Goal: Information Seeking & Learning: Check status

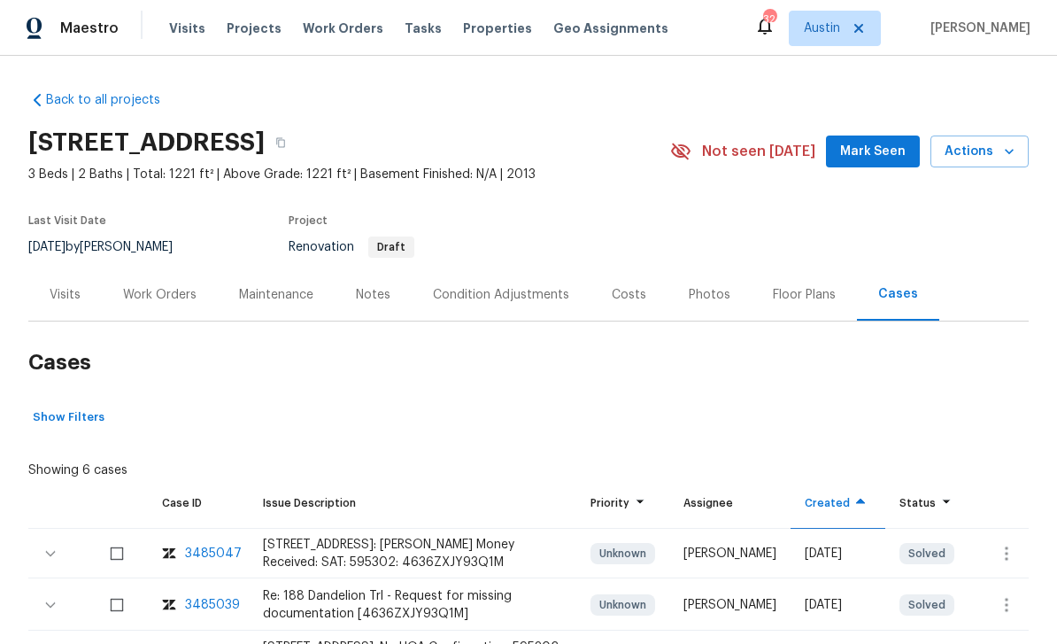
scroll to position [140, 0]
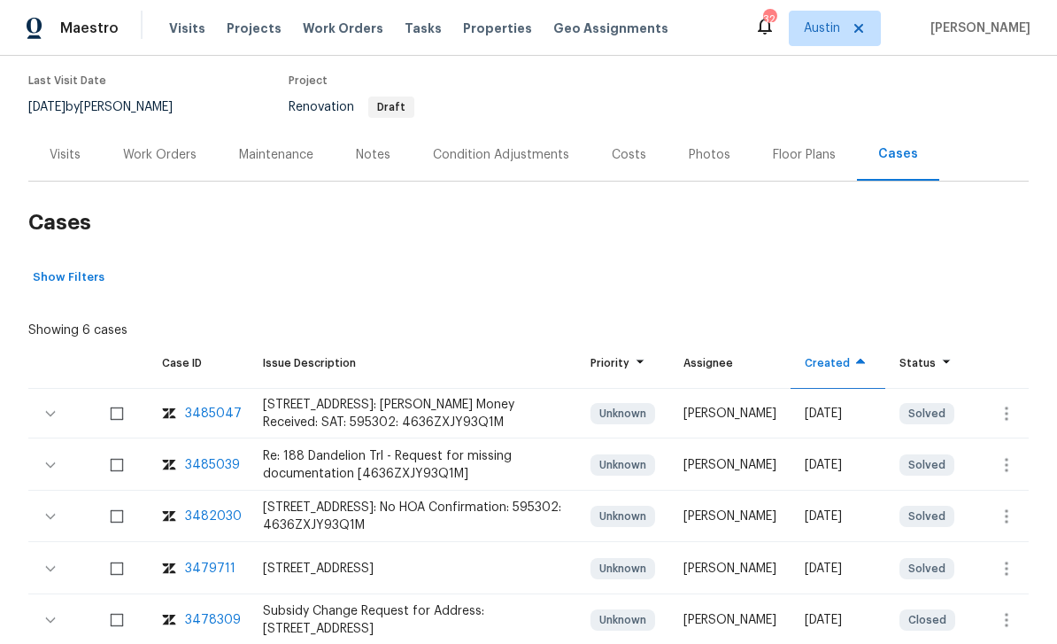
click at [635, 156] on div "Costs" at bounding box center [629, 155] width 35 height 18
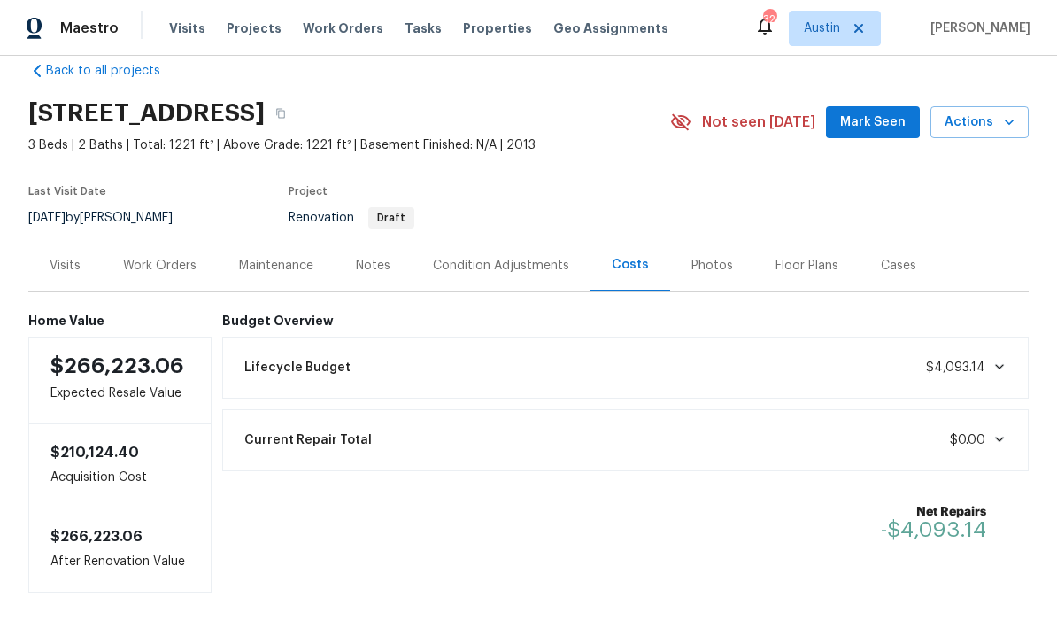
click at [997, 372] on icon at bounding box center [1000, 366] width 14 height 14
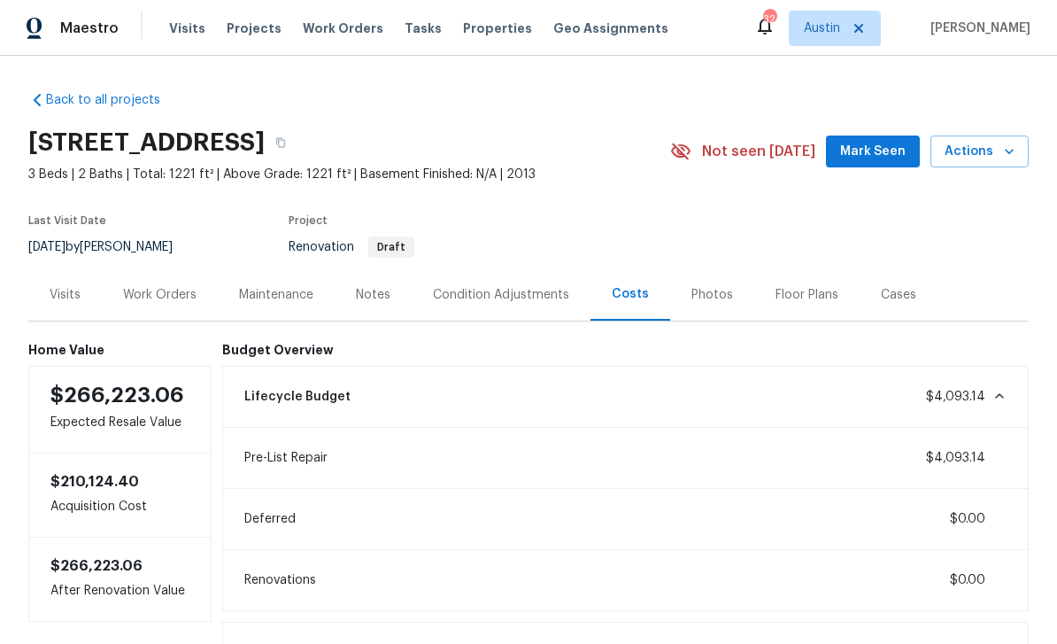
scroll to position [0, 0]
click at [174, 294] on div "Work Orders" at bounding box center [159, 295] width 73 height 18
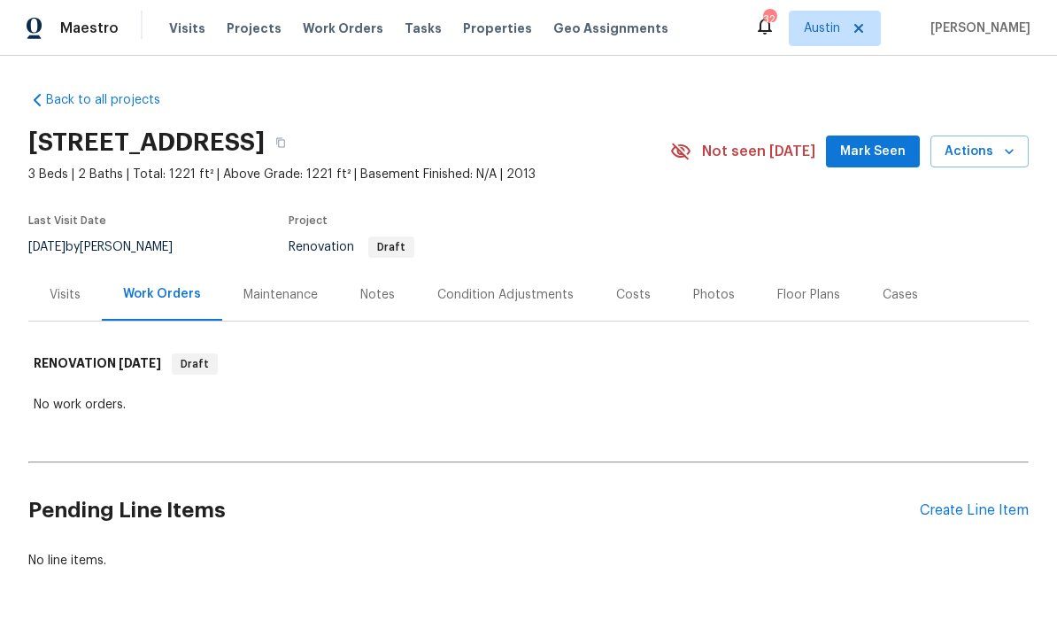
click at [636, 298] on div "Costs" at bounding box center [633, 295] width 35 height 18
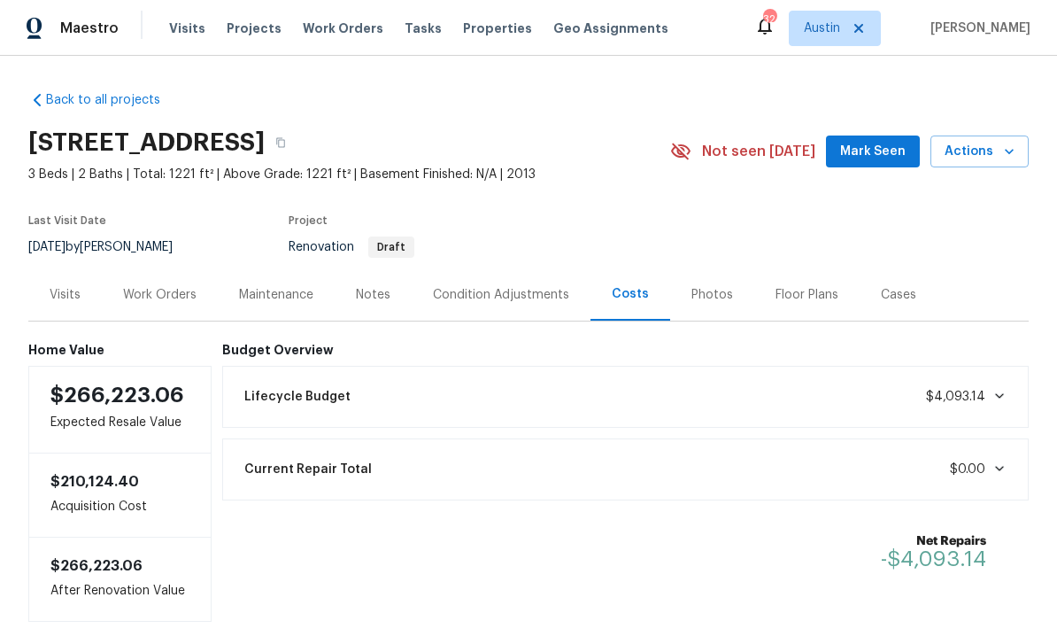
click at [536, 290] on div "Condition Adjustments" at bounding box center [501, 295] width 136 height 18
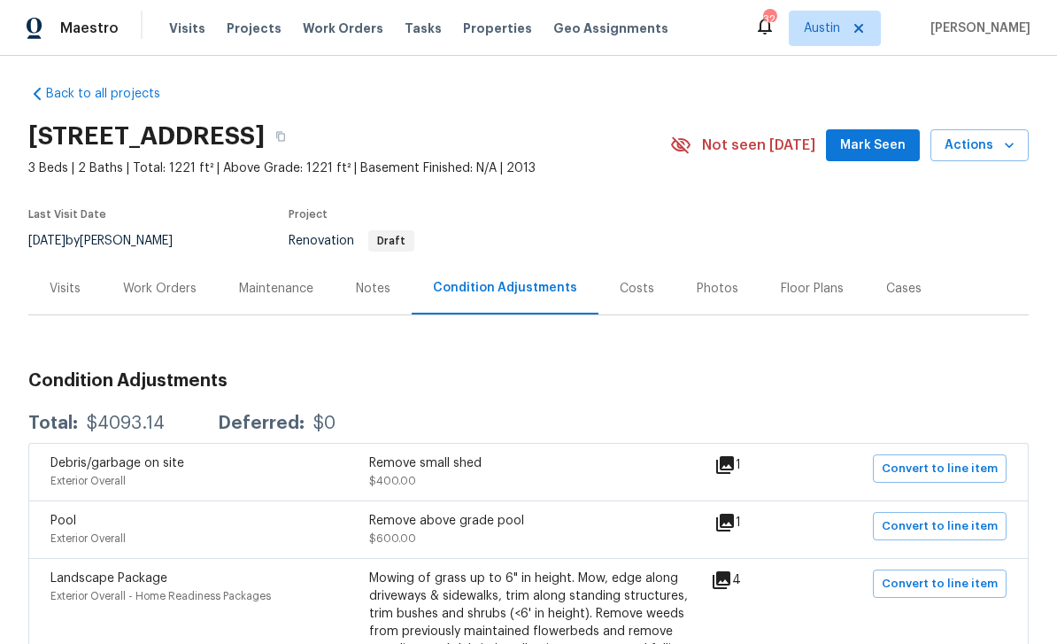
scroll to position [7, 0]
click at [620, 290] on div "Costs" at bounding box center [637, 288] width 35 height 18
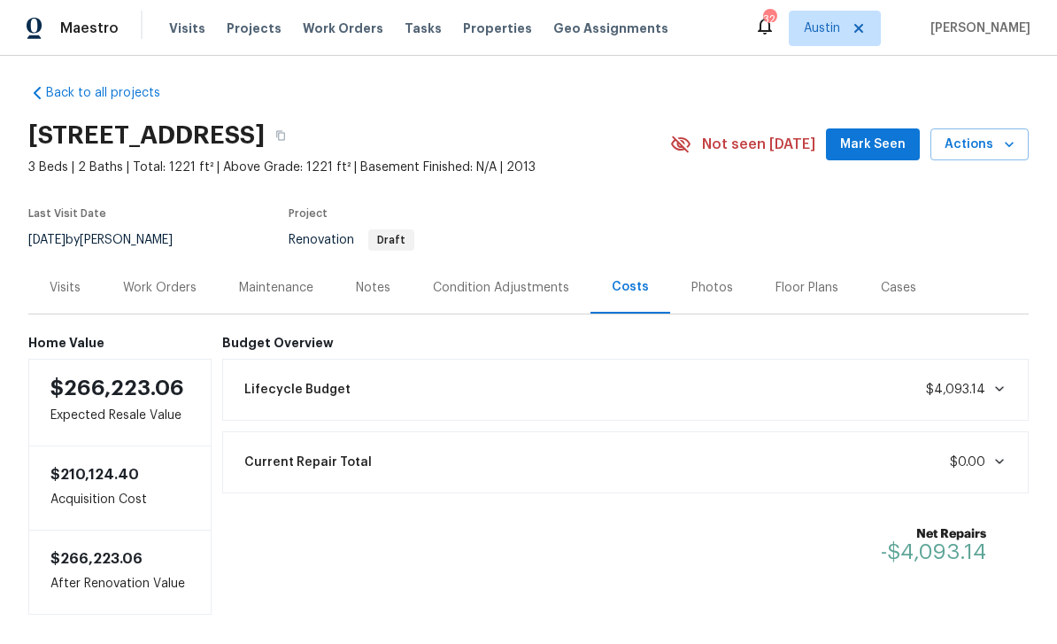
click at [390, 285] on div "Notes" at bounding box center [373, 287] width 77 height 52
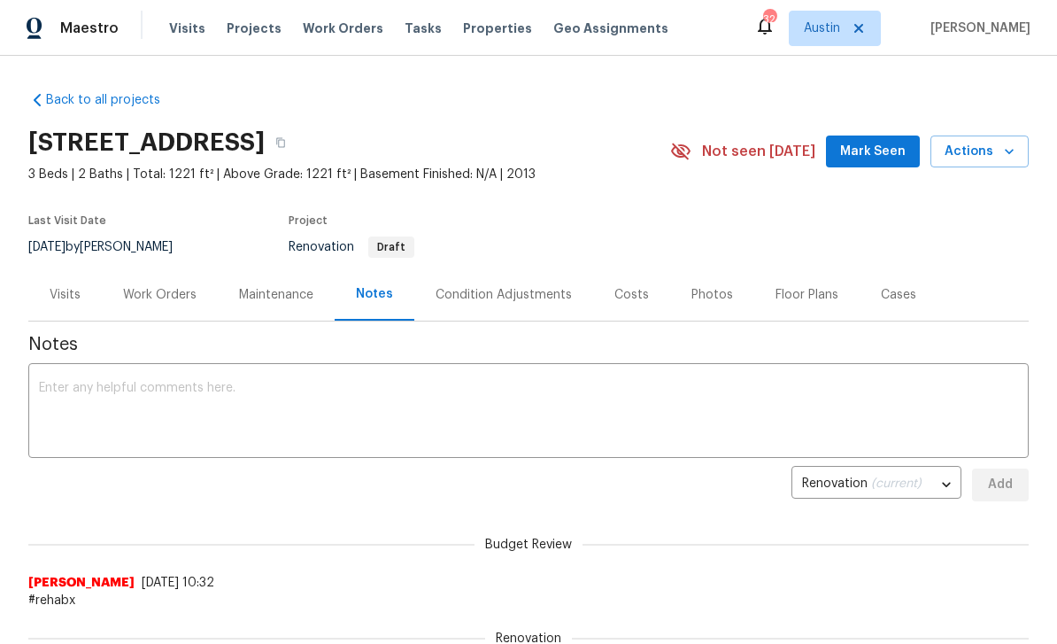
click at [284, 307] on div "Maintenance" at bounding box center [276, 294] width 117 height 52
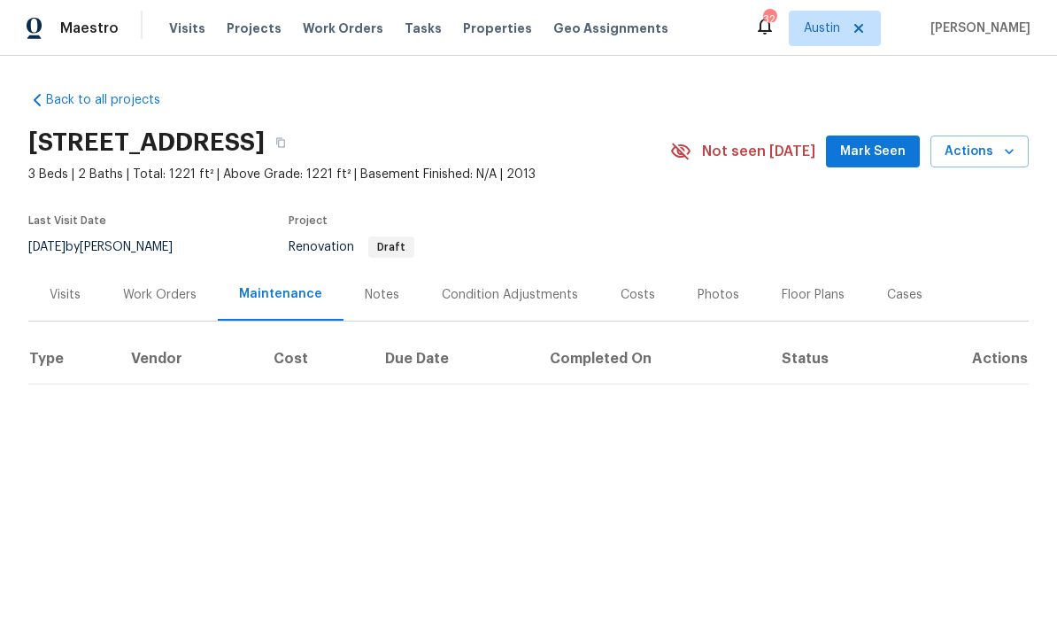
click at [900, 293] on div "Cases" at bounding box center [904, 295] width 35 height 18
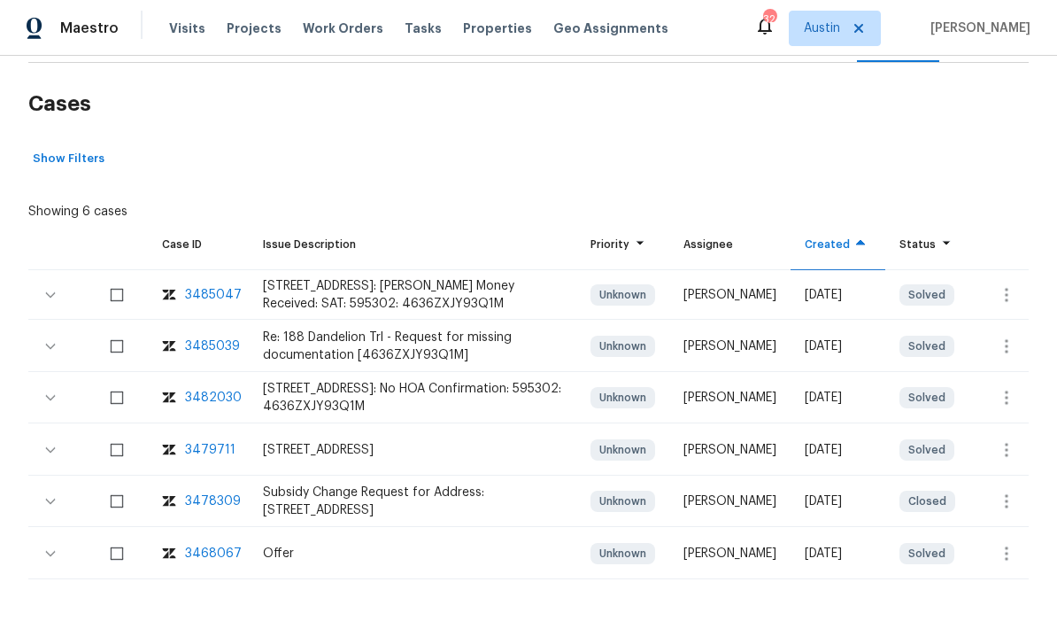
scroll to position [258, 0]
click at [542, 298] on div "[STREET_ADDRESS]: [PERSON_NAME] Money Received: SAT: 595302: 4636ZXJY93Q1M" at bounding box center [412, 295] width 299 height 35
click at [467, 487] on div "Subsidy Change Request for Address: [STREET_ADDRESS]" at bounding box center [412, 501] width 299 height 35
click at [445, 495] on div "Subsidy Change Request for Address: [STREET_ADDRESS]" at bounding box center [412, 501] width 299 height 35
click at [294, 507] on div "Subsidy Change Request for Address: [STREET_ADDRESS]" at bounding box center [412, 501] width 299 height 35
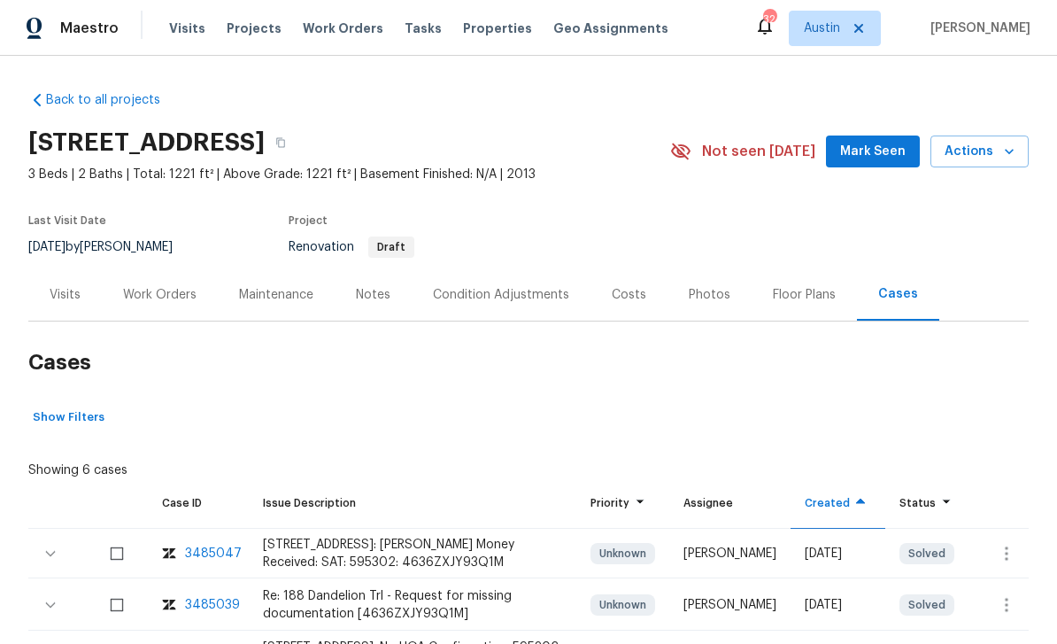
scroll to position [0, 0]
